Goal: Task Accomplishment & Management: Manage account settings

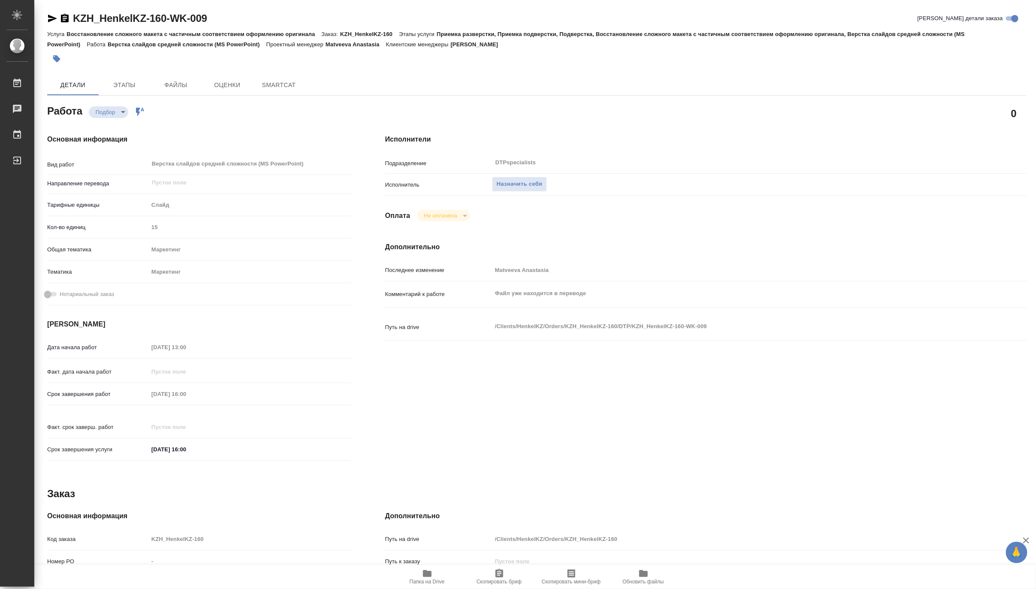
type textarea "x"
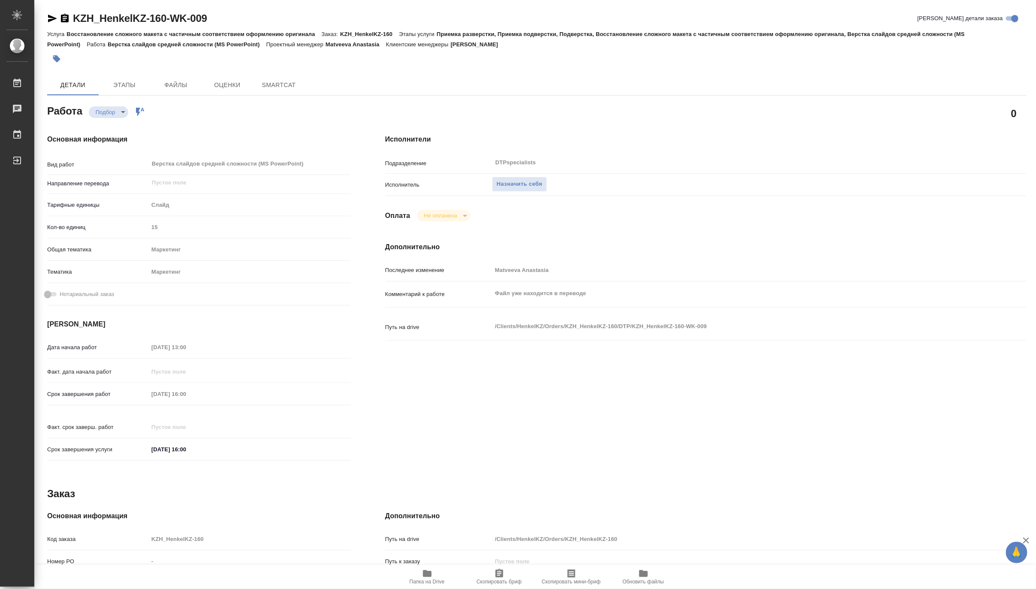
type textarea "x"
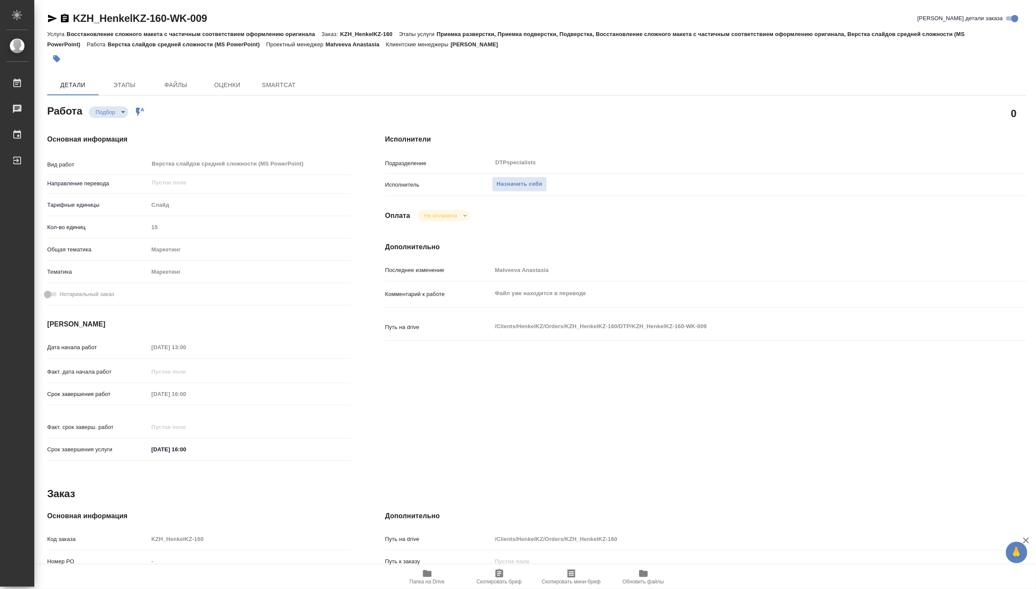
type textarea "x"
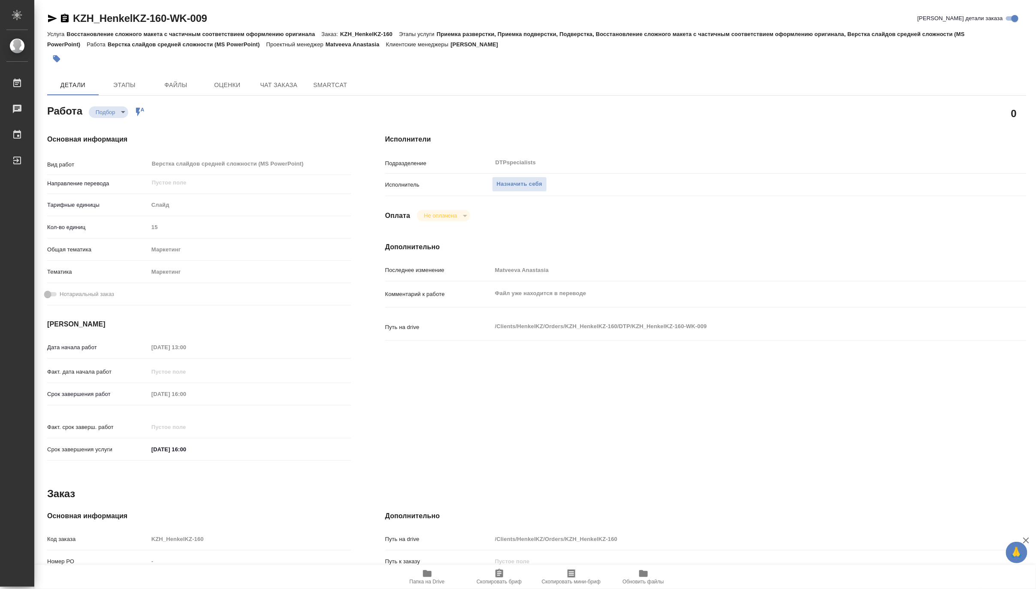
type textarea "x"
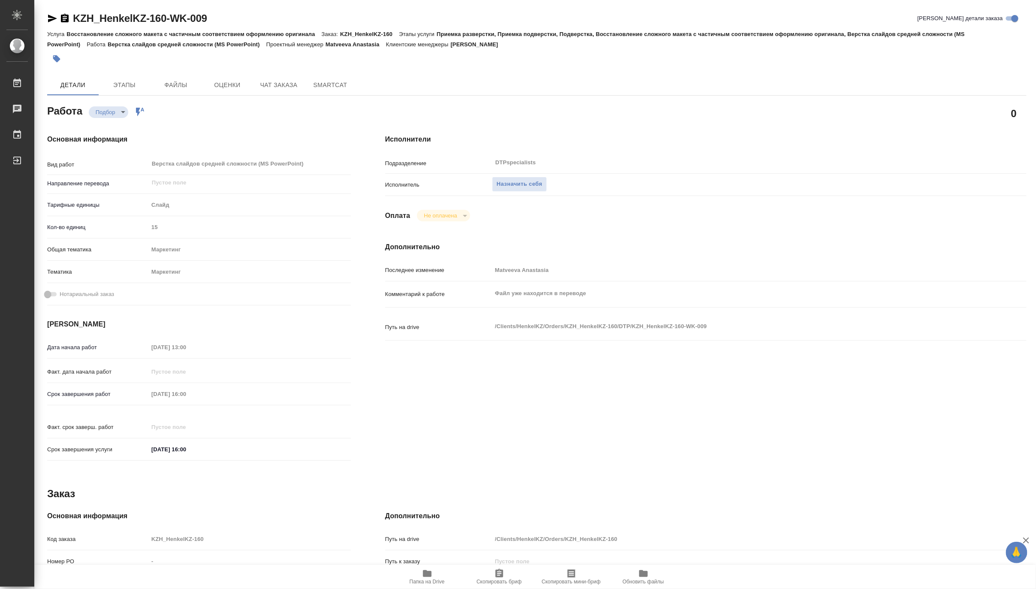
type textarea "x"
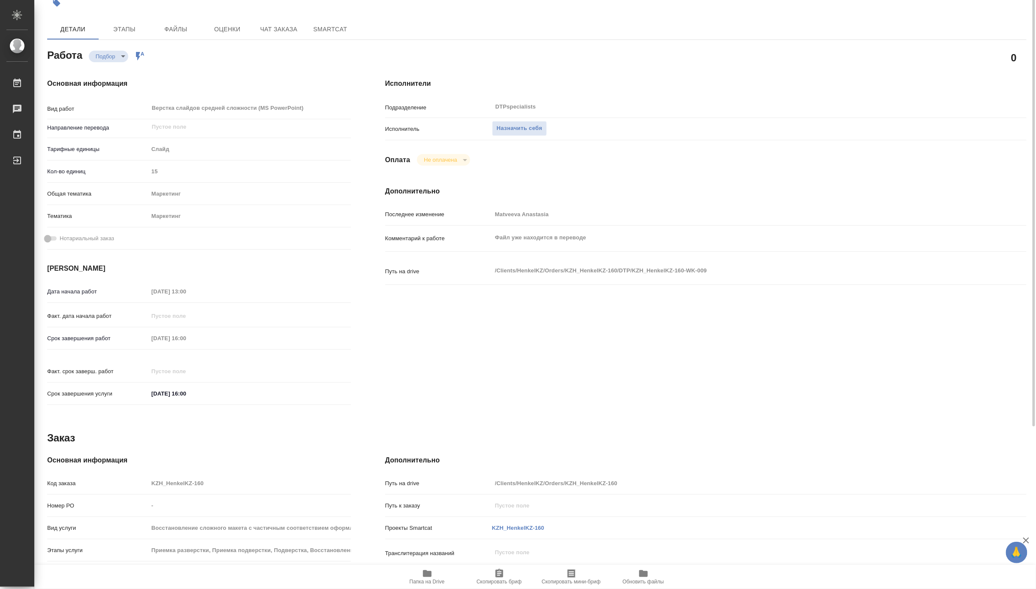
scroll to position [8, 0]
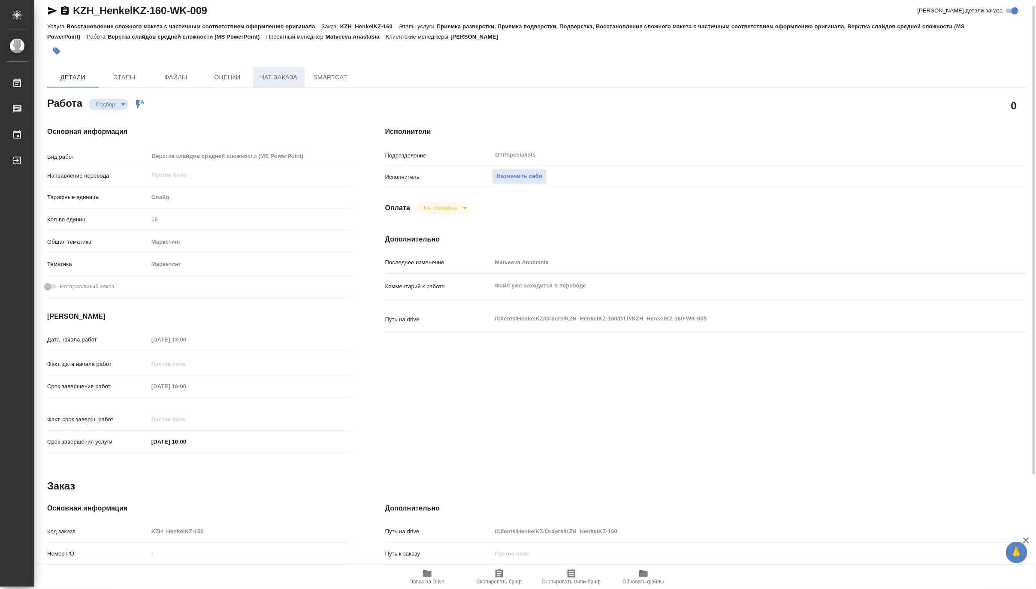
click at [278, 75] on span "Чат заказа" at bounding box center [278, 77] width 41 height 11
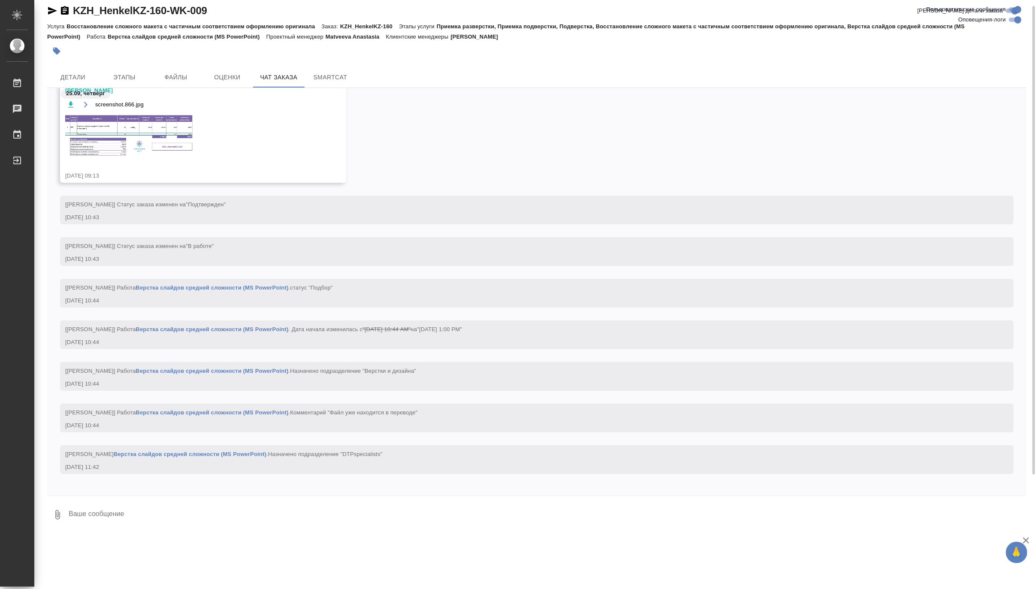
scroll to position [1481, 0]
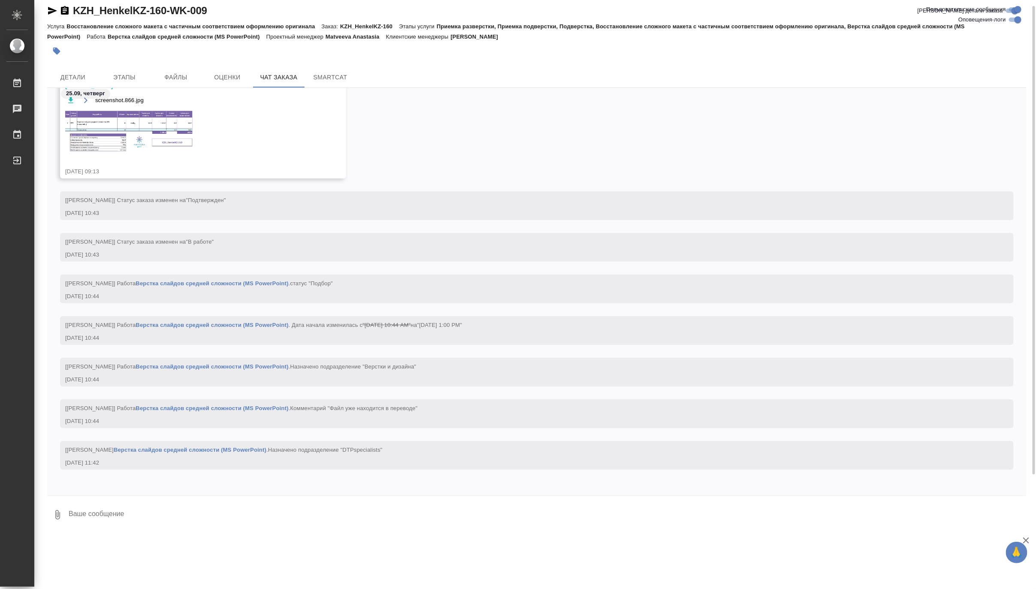
click at [163, 125] on img at bounding box center [129, 131] width 129 height 42
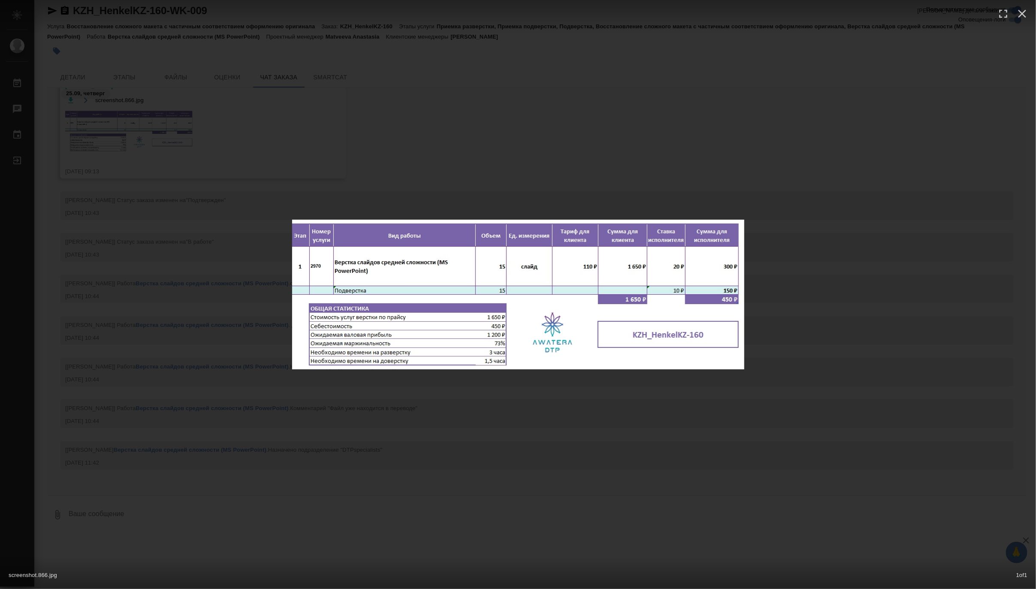
click at [386, 152] on div "screenshot.866.jpg 1 of 1" at bounding box center [518, 294] width 1036 height 589
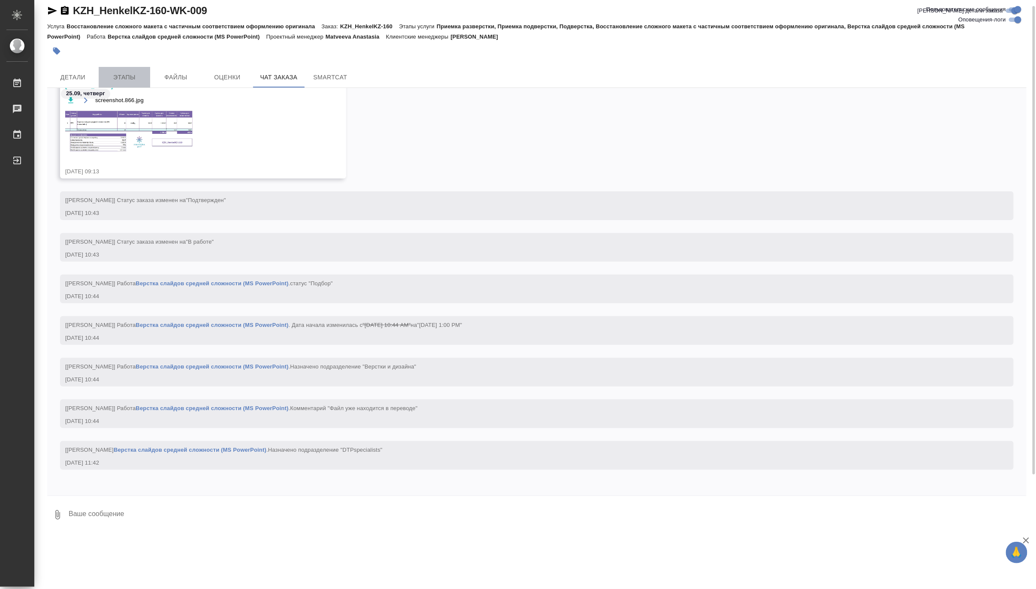
click at [121, 75] on span "Этапы" at bounding box center [124, 77] width 41 height 11
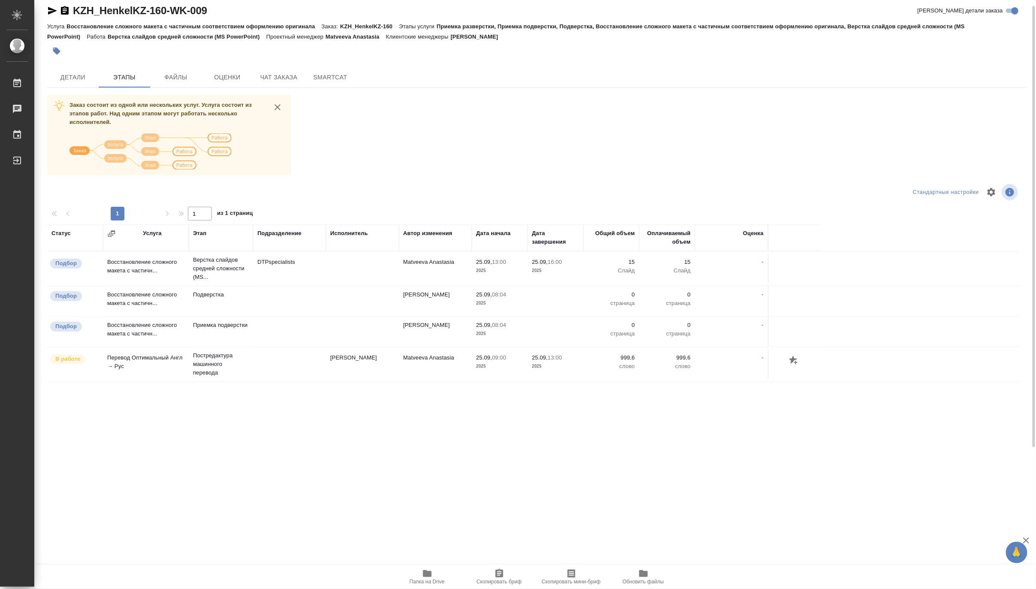
scroll to position [56, 0]
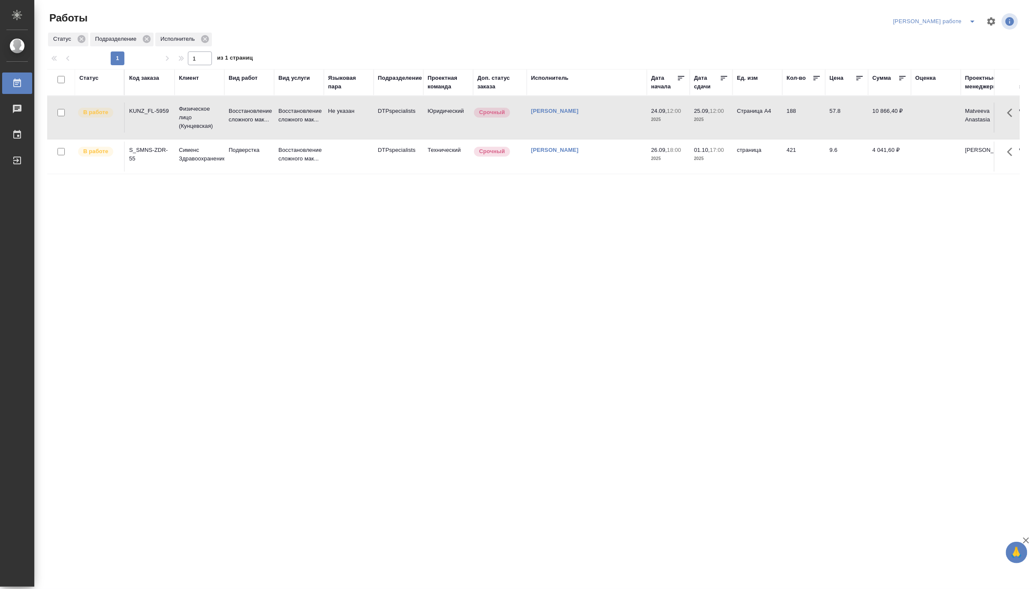
click at [968, 18] on icon "split button" at bounding box center [972, 21] width 10 height 10
click at [949, 52] on li "Матвеева_назначено" at bounding box center [942, 52] width 78 height 14
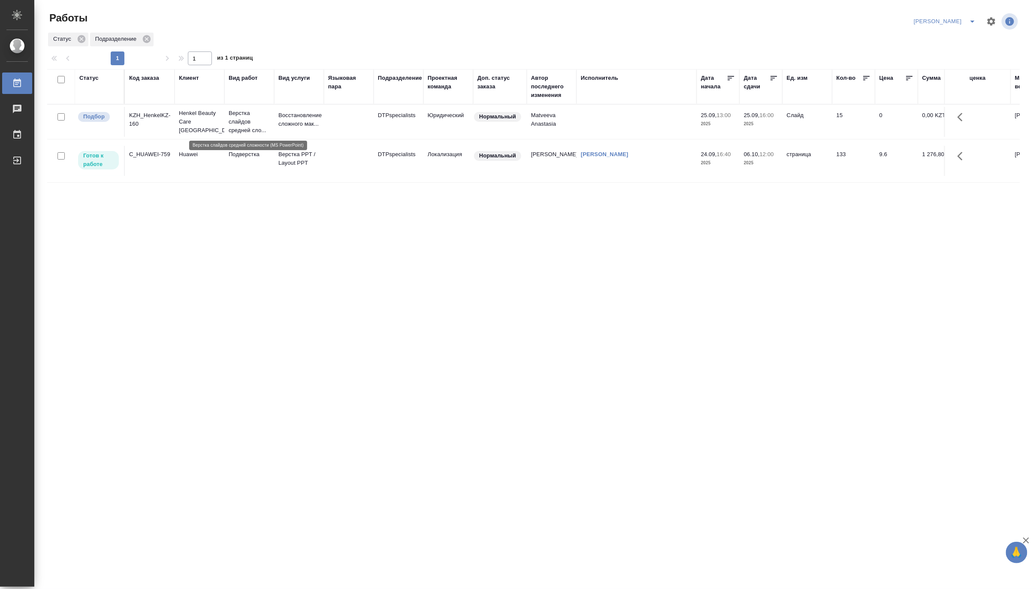
click at [250, 123] on p "Верстка слайдов средней сло..." at bounding box center [249, 122] width 41 height 26
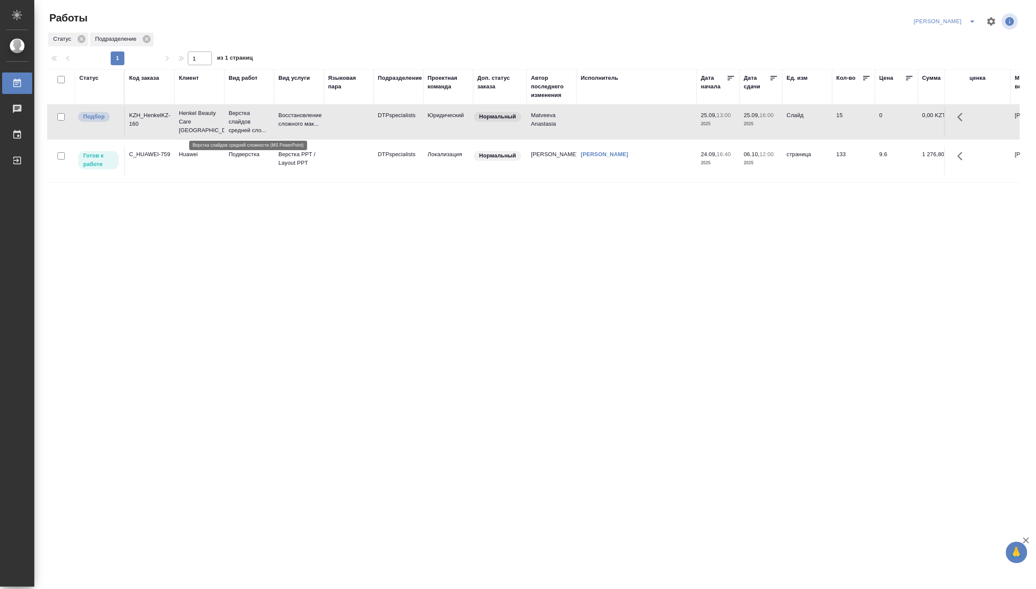
click at [250, 123] on p "Верстка слайдов средней сло..." at bounding box center [249, 122] width 41 height 26
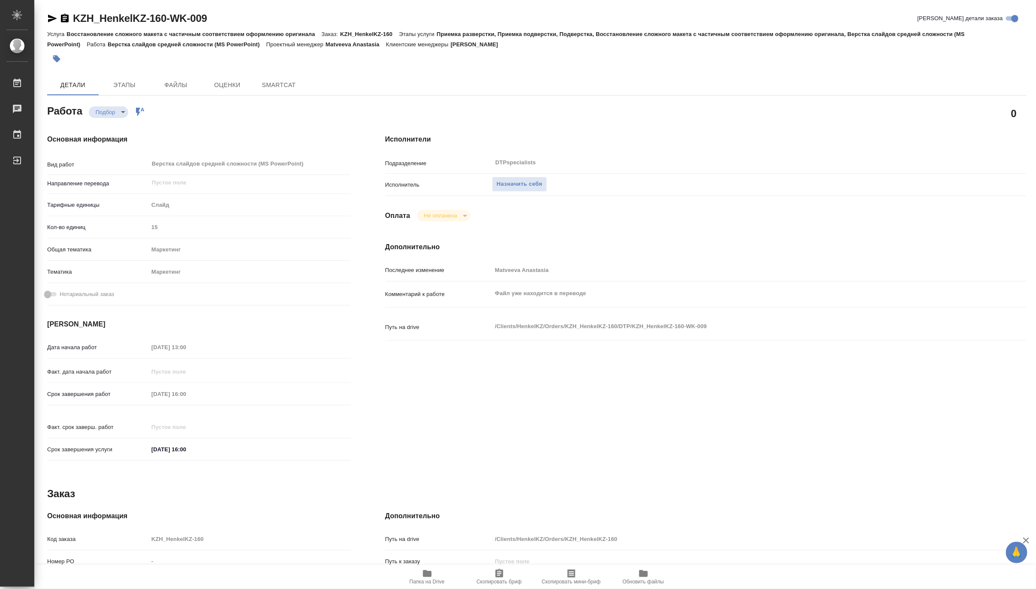
type textarea "x"
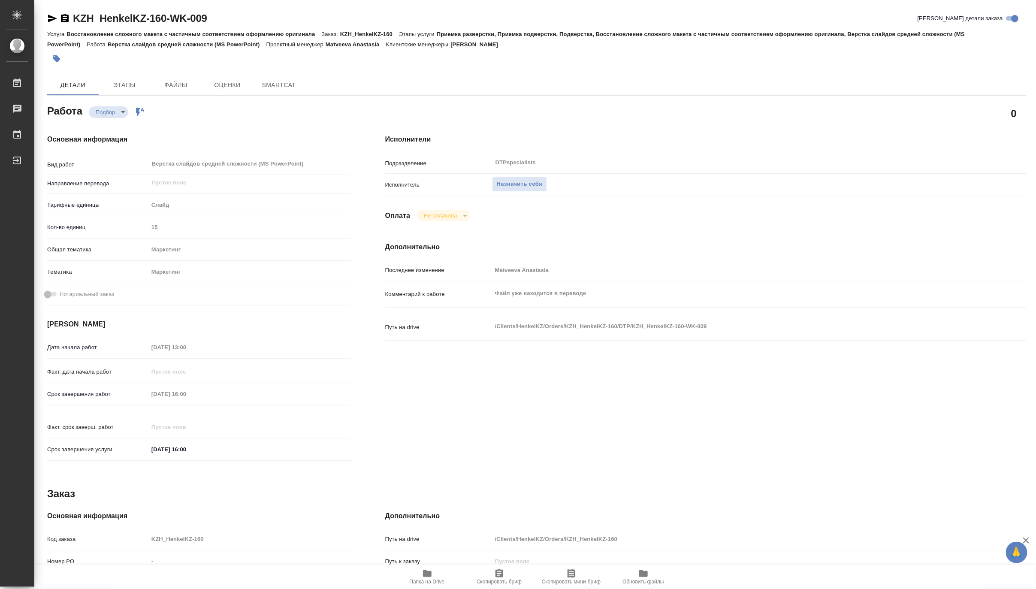
type textarea "x"
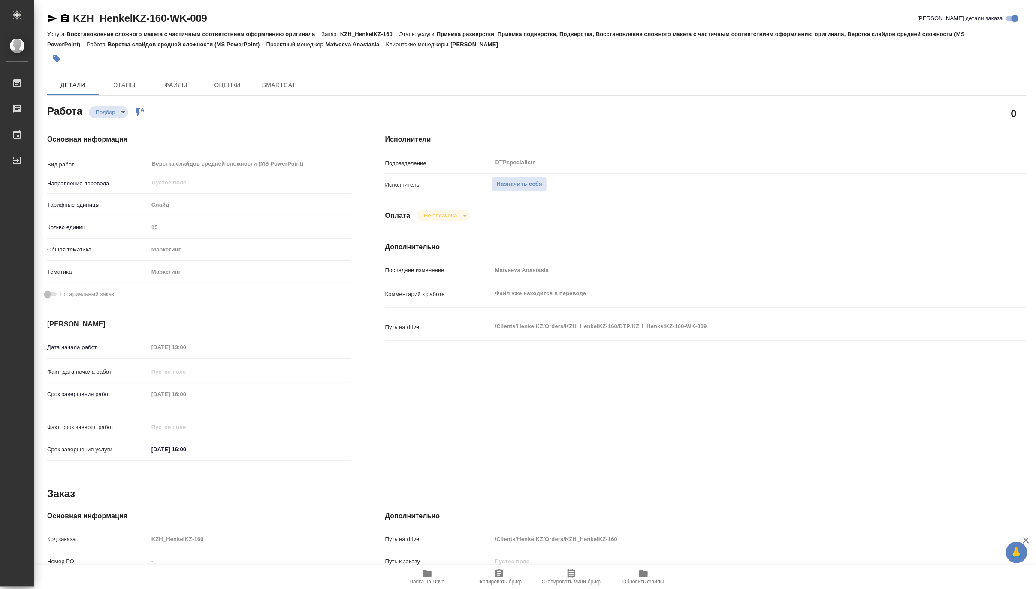
type textarea "x"
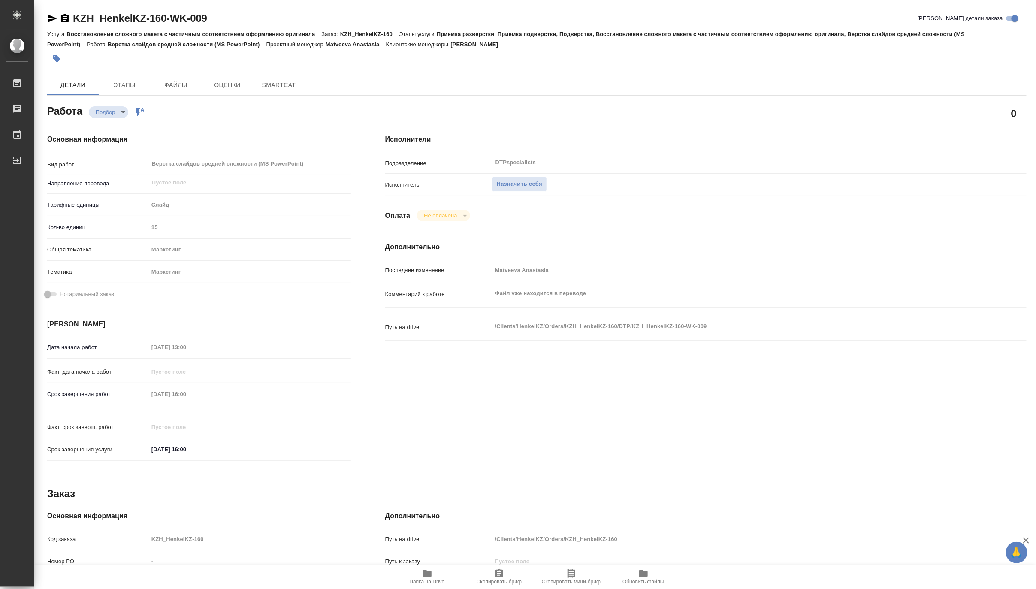
type textarea "x"
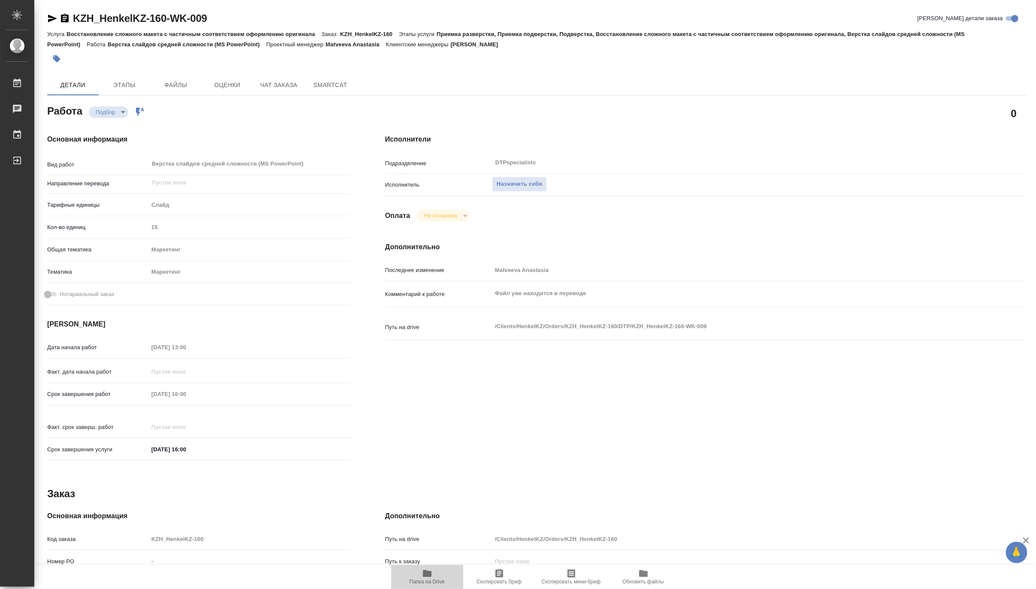
click at [429, 585] on span "Папка на Drive" at bounding box center [427, 582] width 35 height 6
type textarea "x"
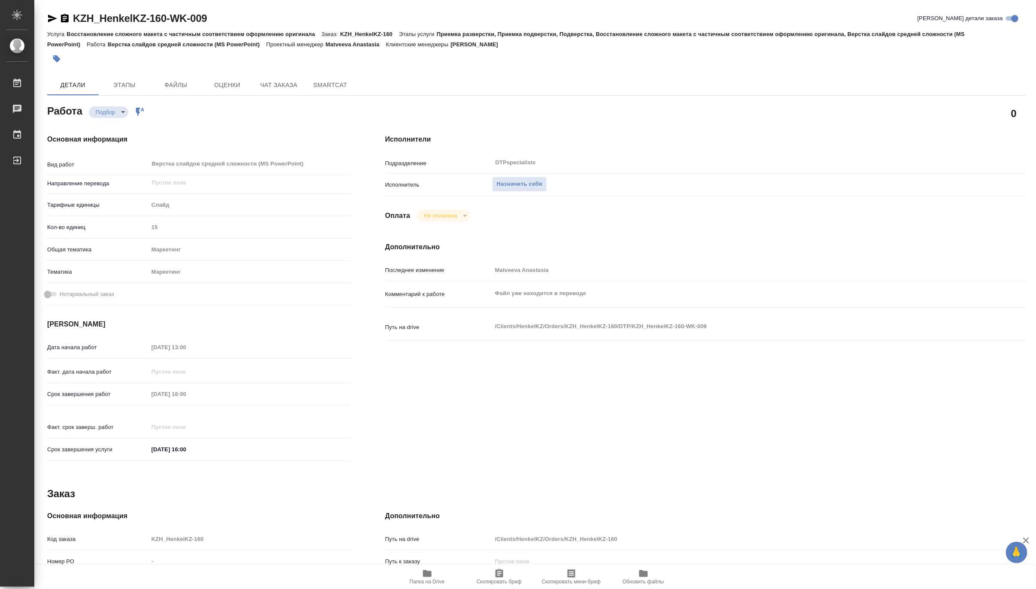
type textarea "x"
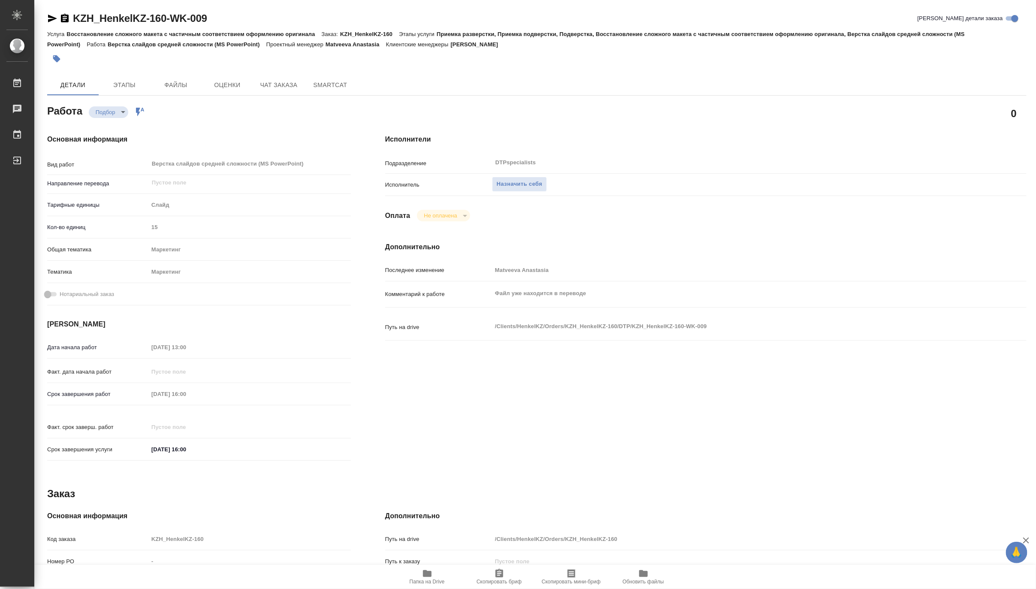
type textarea "x"
